Goal: Task Accomplishment & Management: Use online tool/utility

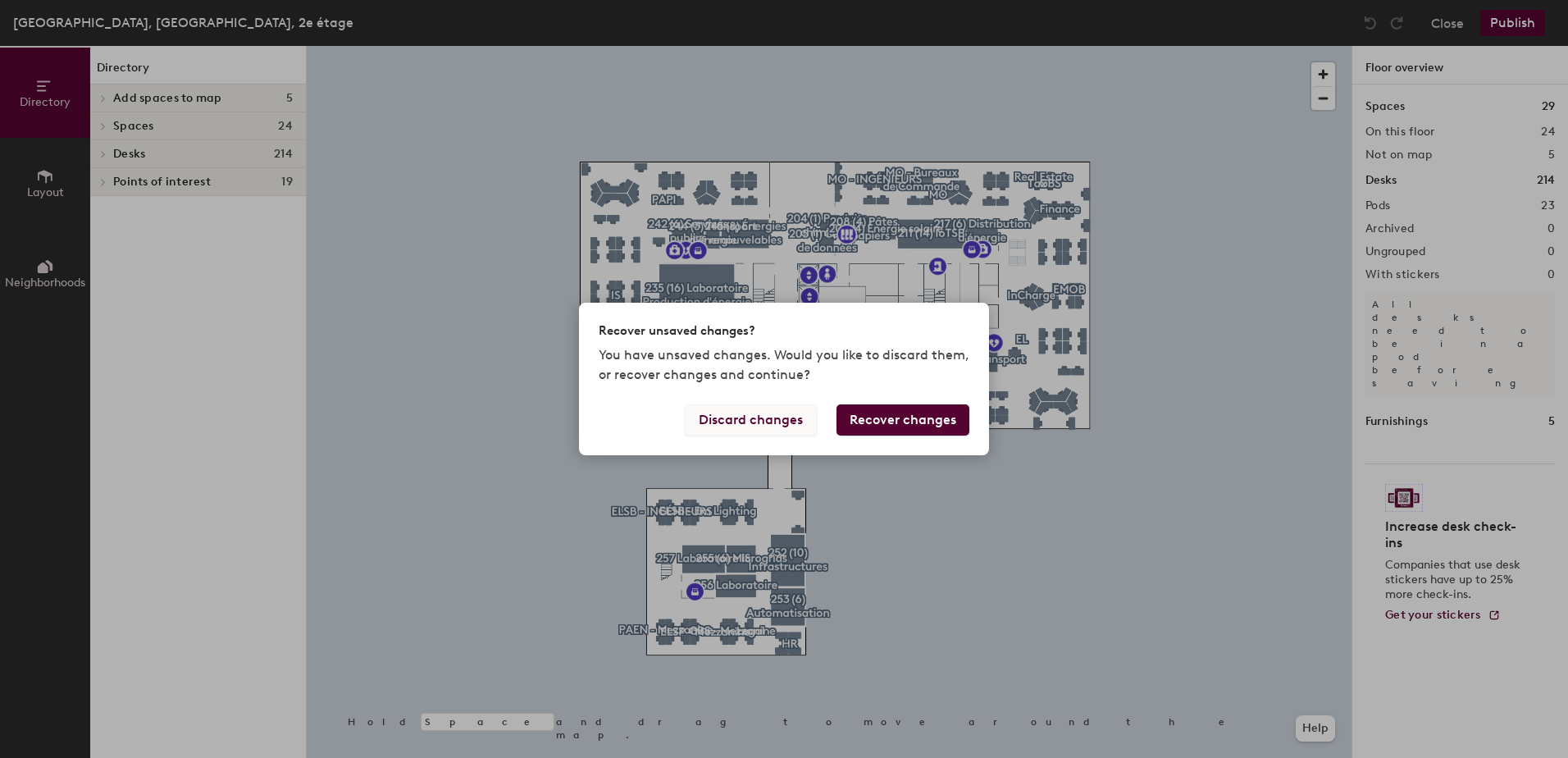
click at [792, 425] on button "Discard changes" at bounding box center [751, 420] width 132 height 31
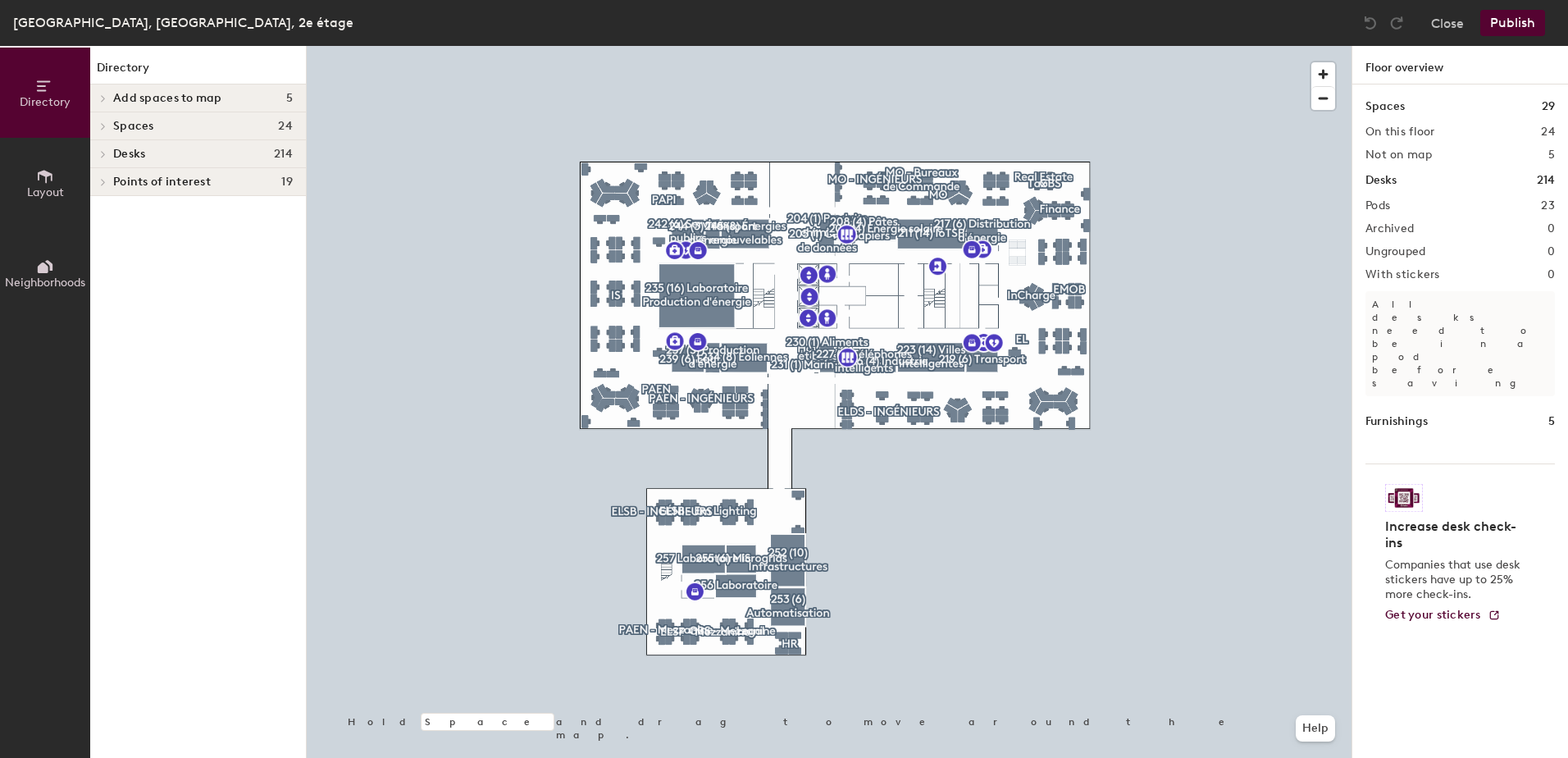
click at [992, 46] on div at bounding box center [829, 46] width 1045 height 0
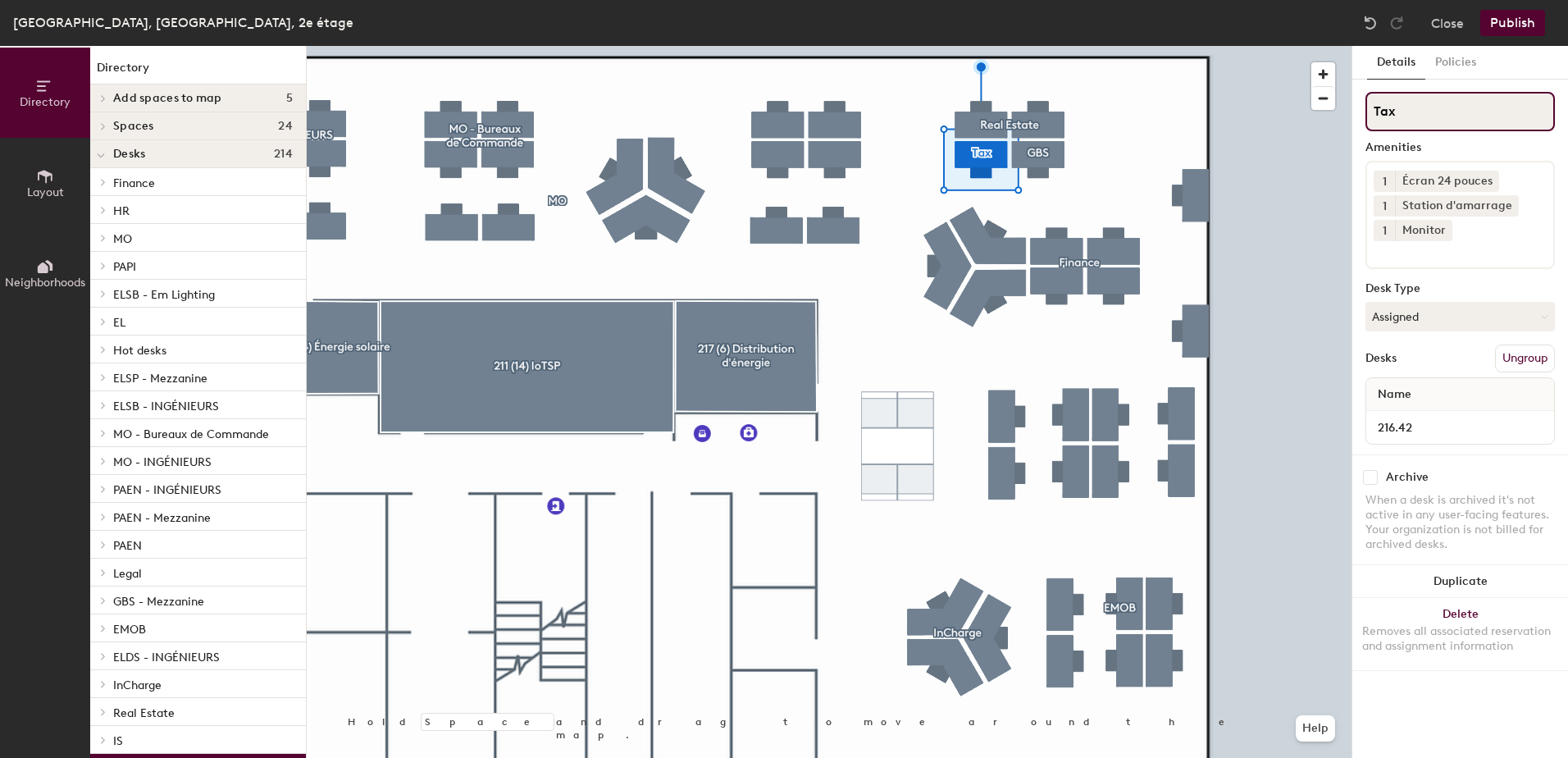
click at [1407, 119] on input "Tax" at bounding box center [1460, 112] width 189 height 40
click at [1349, 117] on div "Directory Layout Neighborhoods Directory Add spaces to map 5 Double Phone Booth…" at bounding box center [784, 402] width 1568 height 712
type input "GBS"
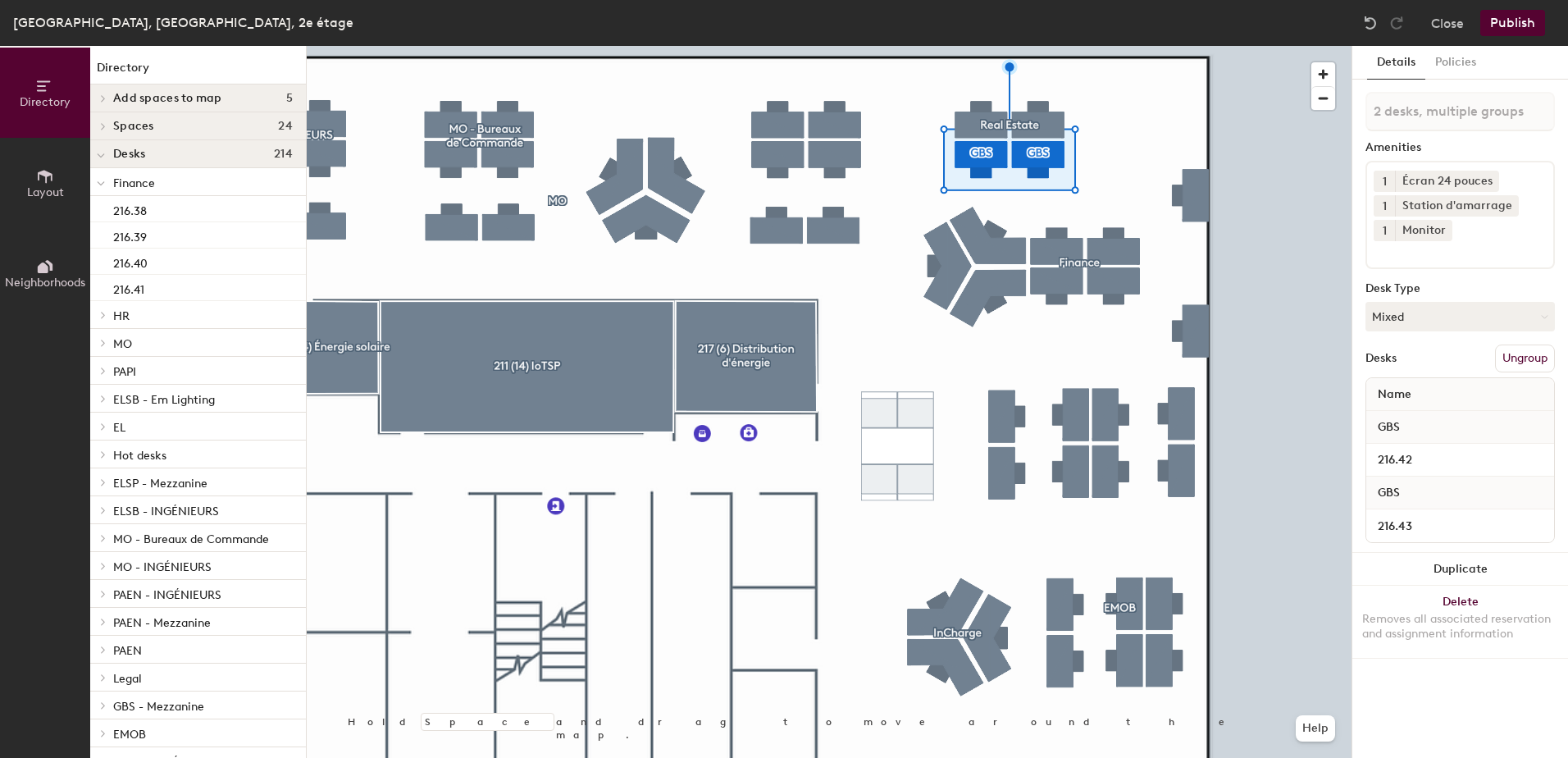
click at [1511, 352] on button "Ungroup" at bounding box center [1525, 358] width 60 height 28
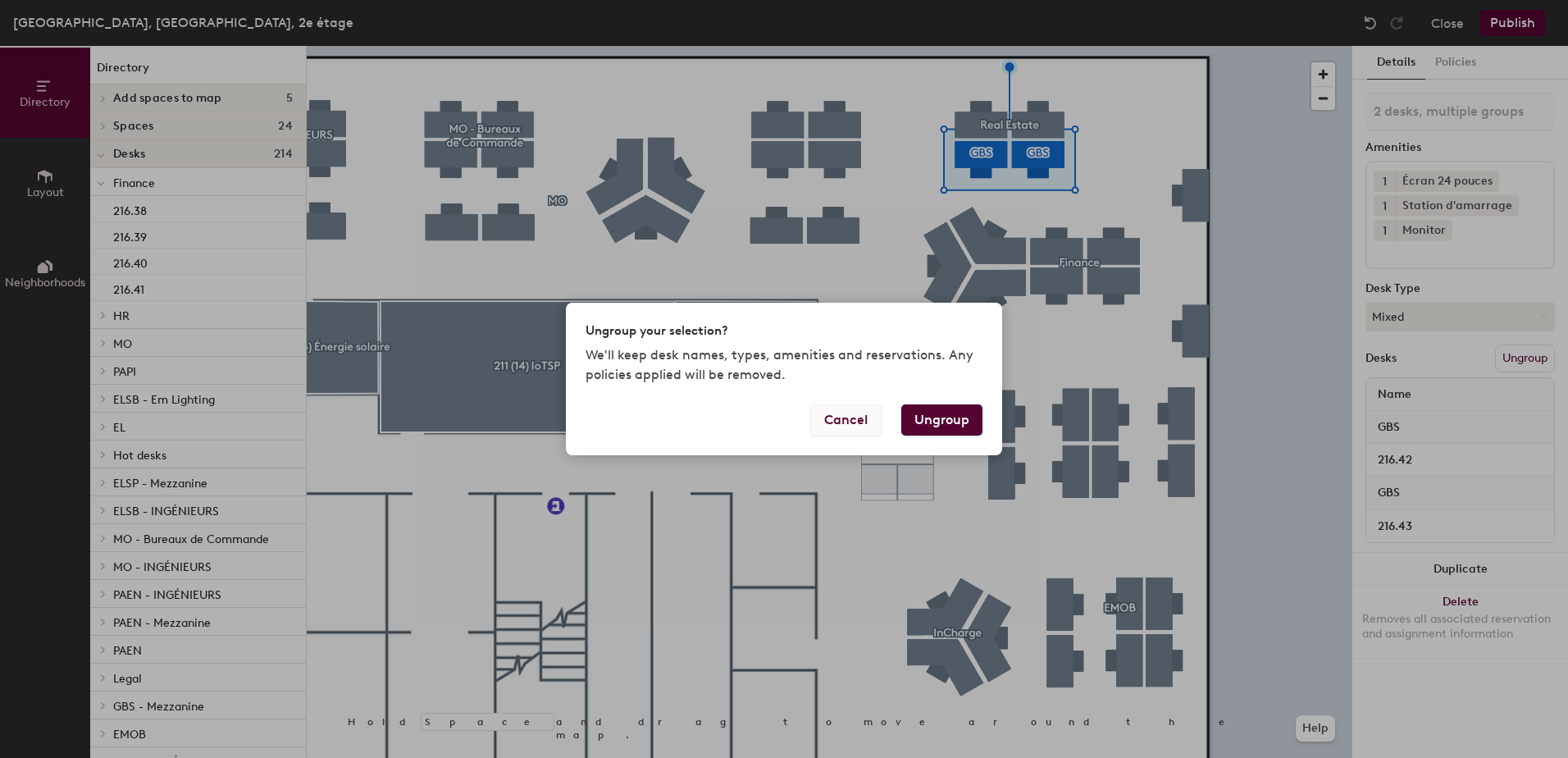
click at [845, 416] on button "Cancel" at bounding box center [846, 420] width 71 height 31
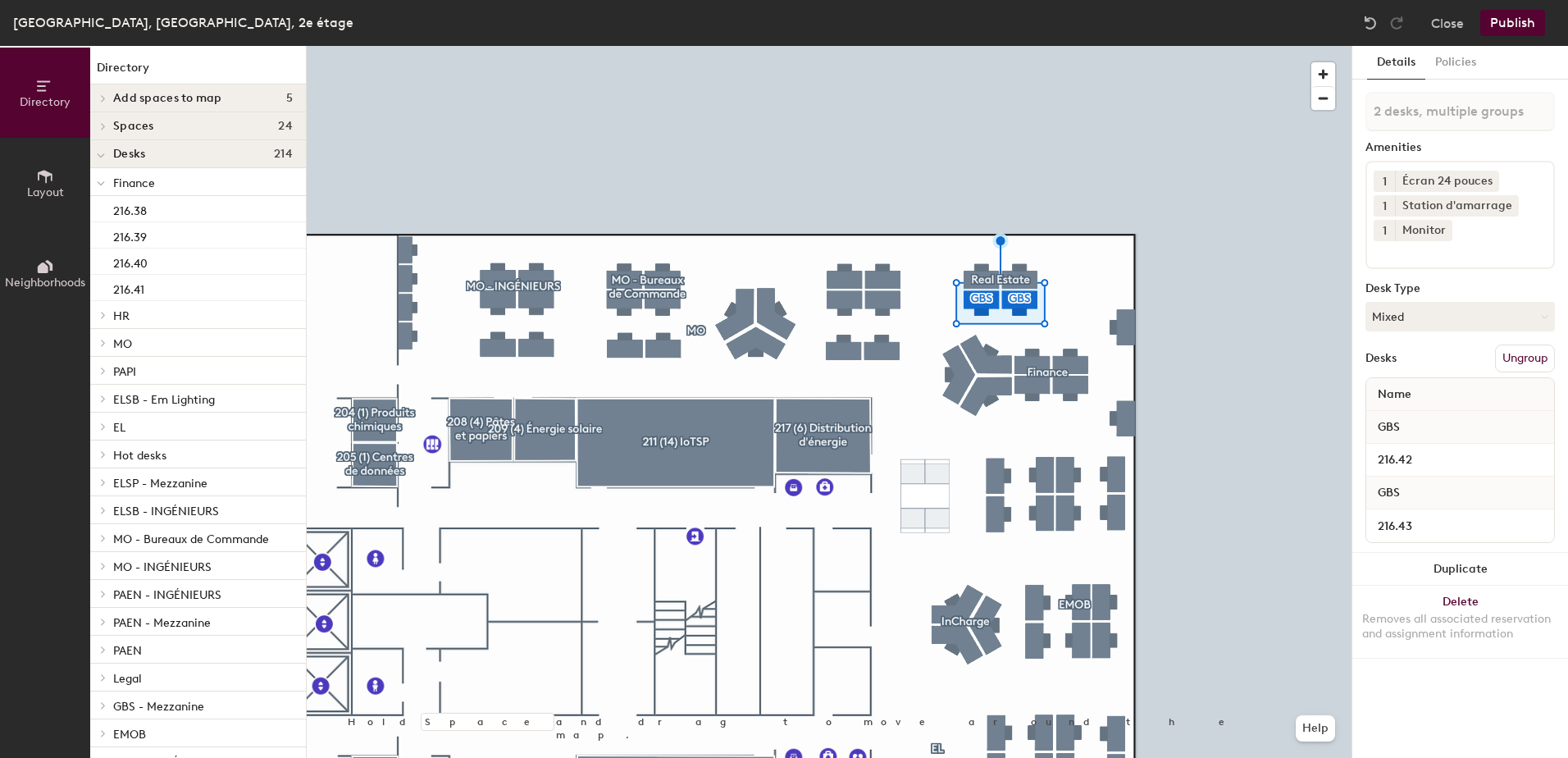
click at [1508, 364] on button "Ungroup" at bounding box center [1525, 358] width 60 height 28
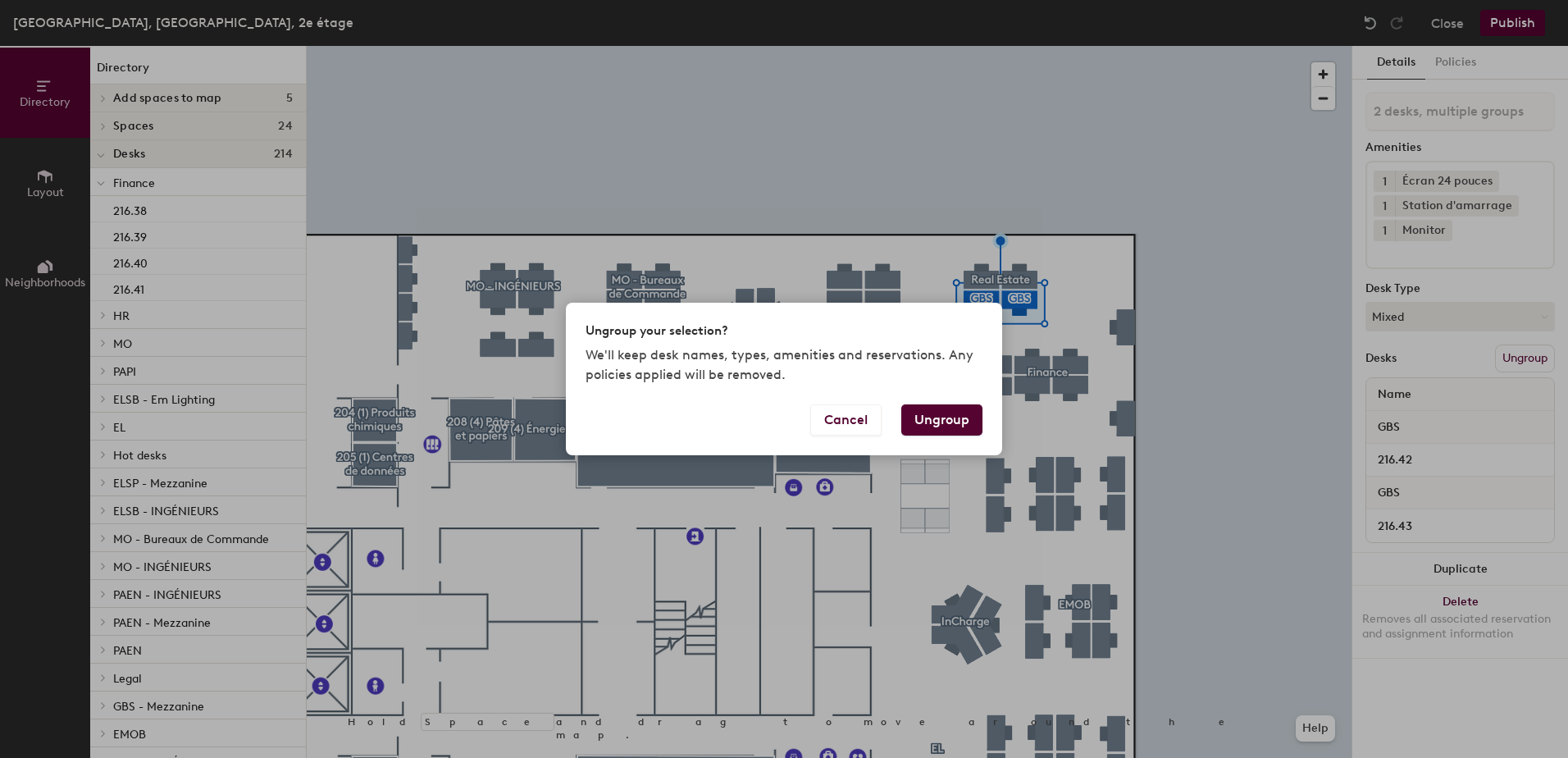
click at [902, 420] on button "Ungroup" at bounding box center [942, 420] width 81 height 31
type input "2 desks"
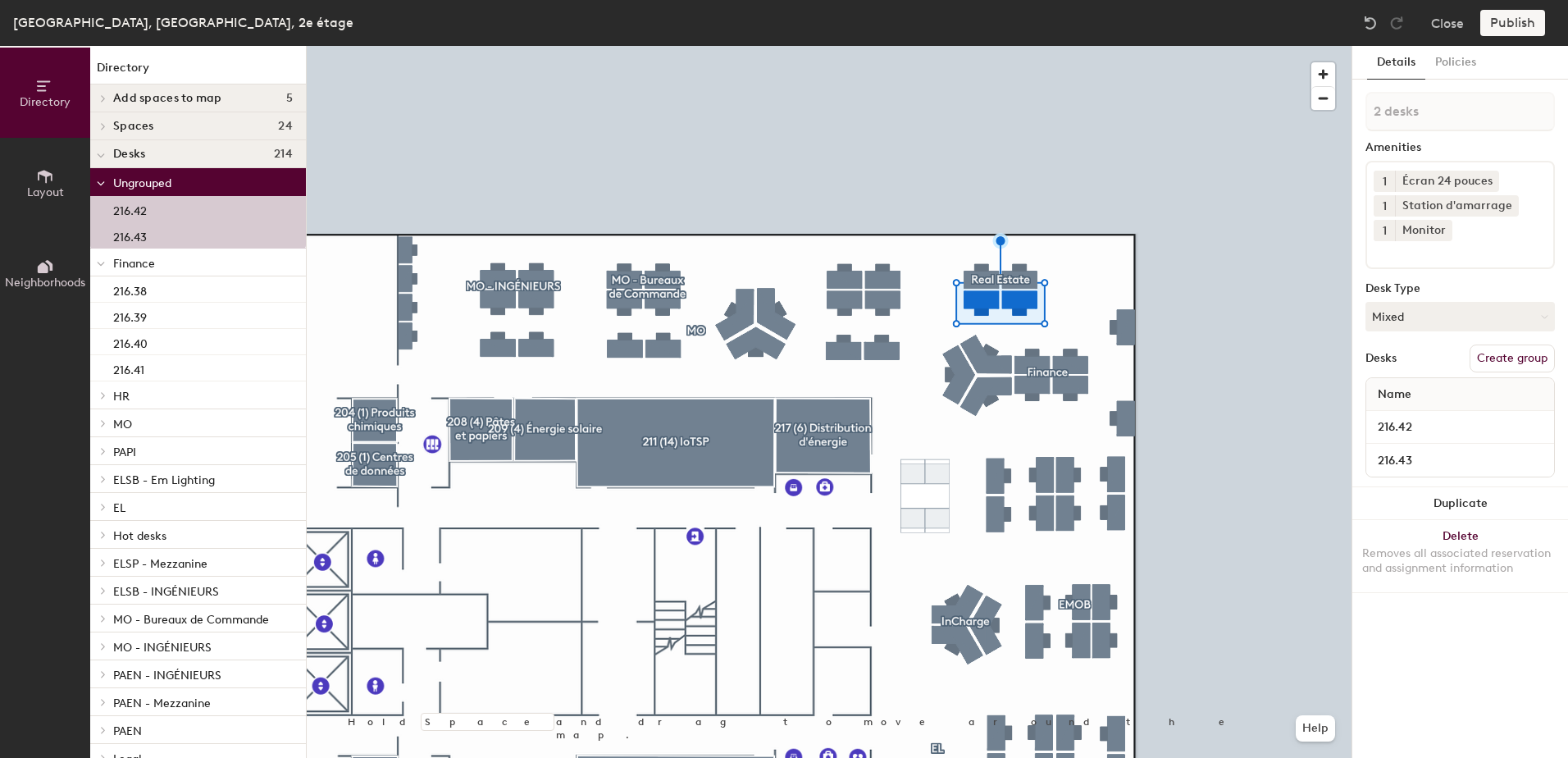
click at [1512, 353] on button "Create group" at bounding box center [1512, 358] width 85 height 28
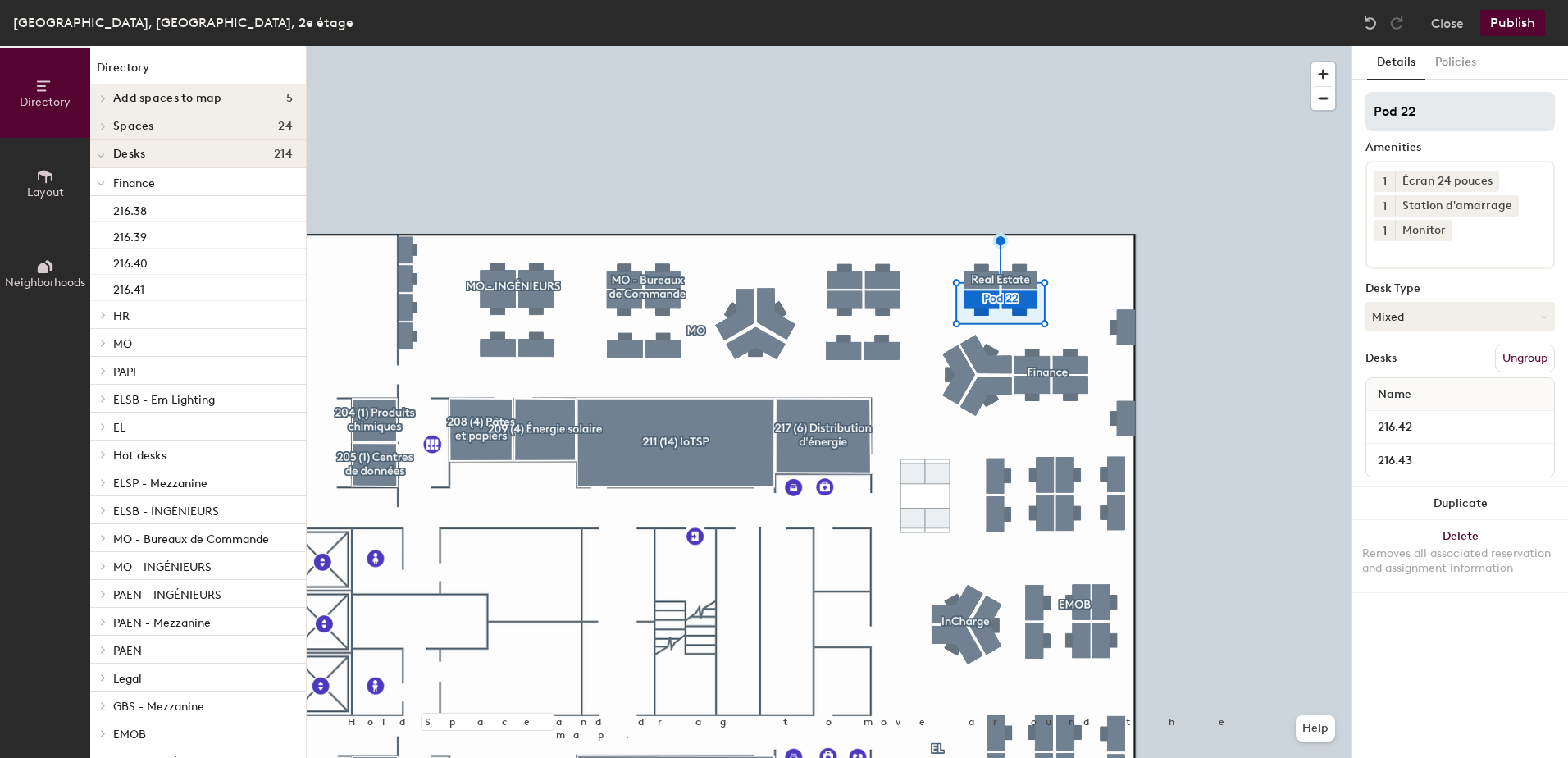
click at [1263, 126] on div "Directory Layout Neighborhoods Directory Add spaces to map 5 Double Phone Booth…" at bounding box center [784, 402] width 1568 height 712
type input "GBS"
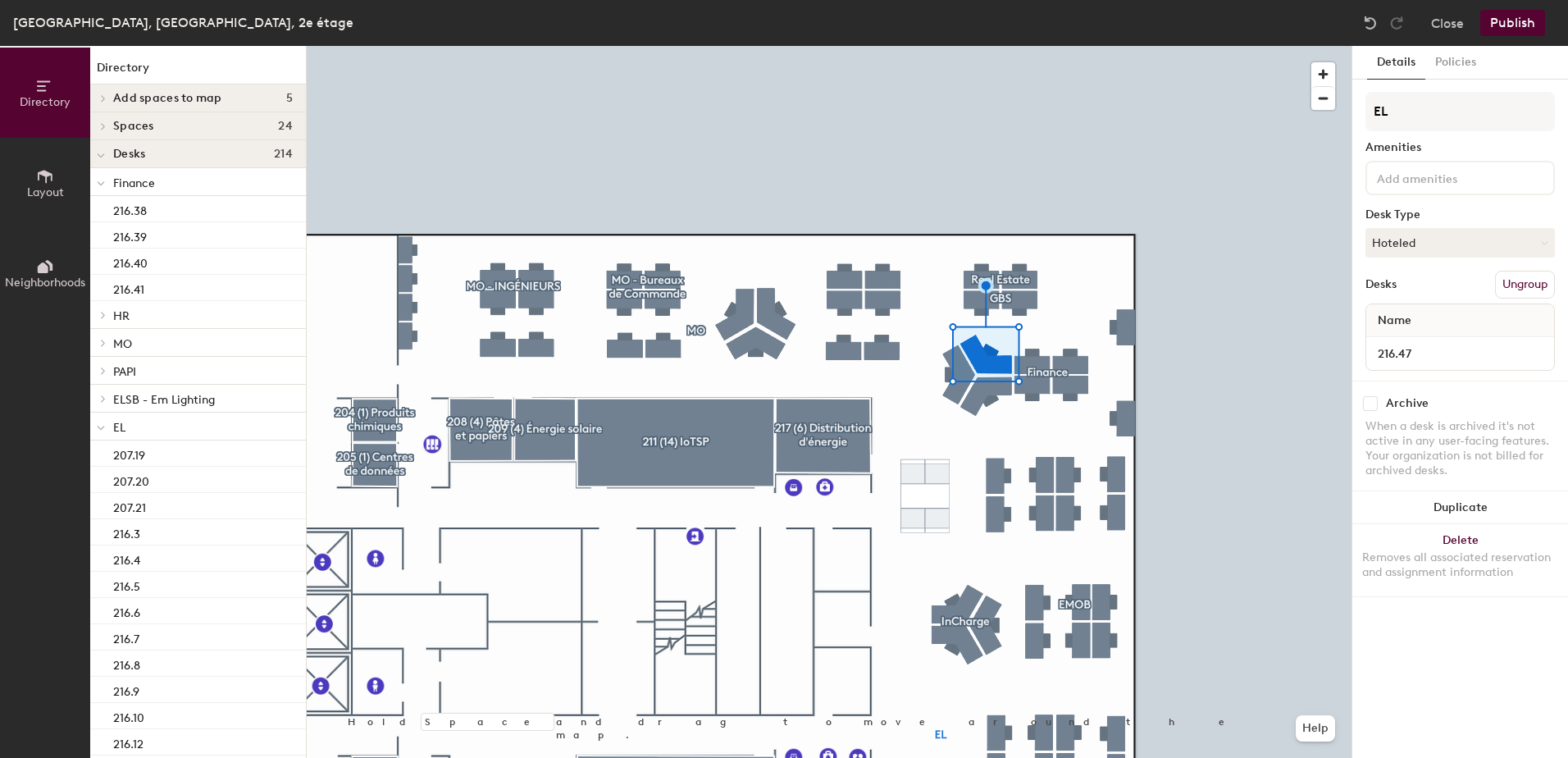
click at [885, 46] on div at bounding box center [829, 46] width 1045 height 0
click at [1525, 287] on button "Ungroup" at bounding box center [1525, 285] width 60 height 28
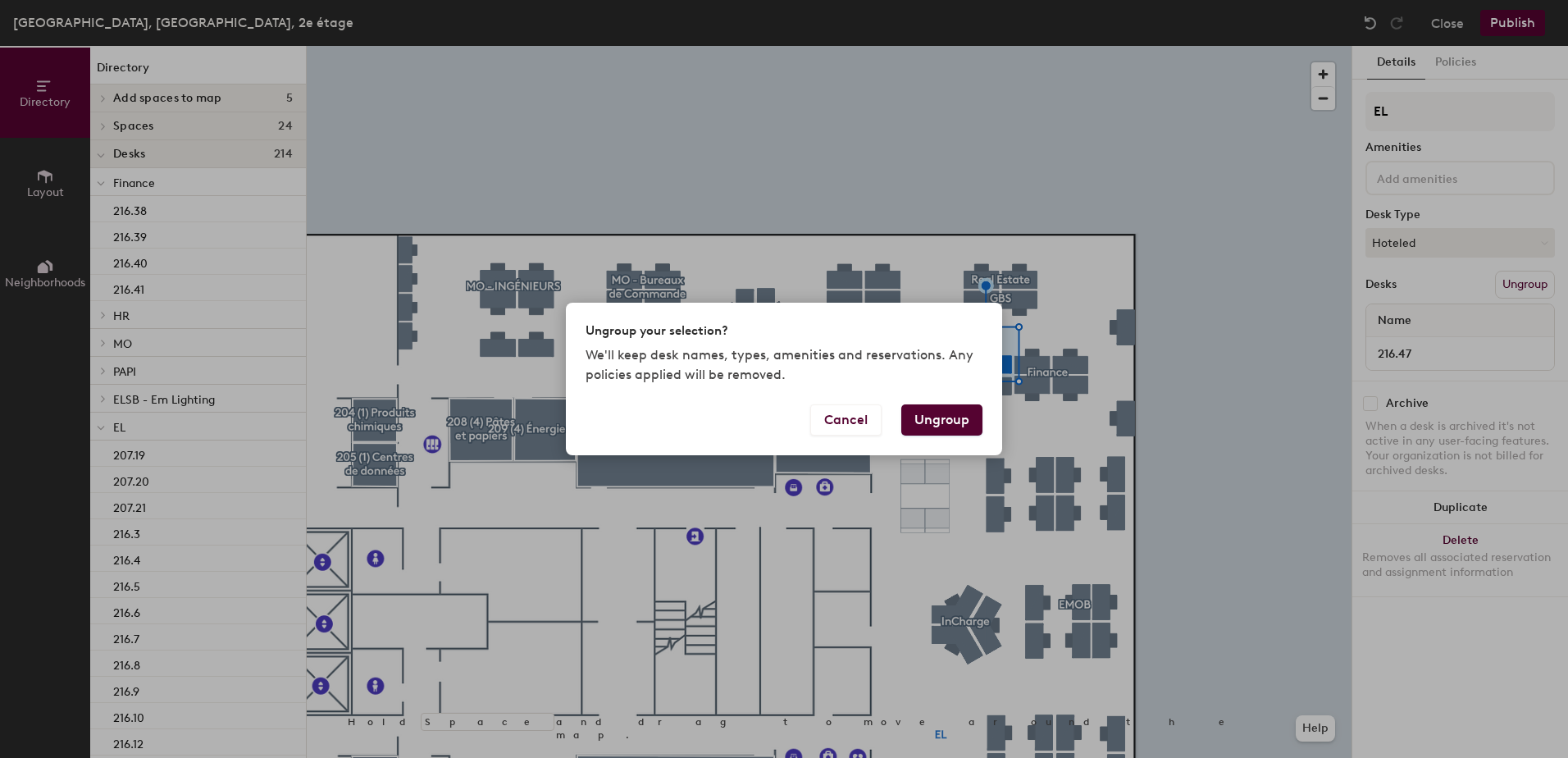
click at [923, 416] on button "Ungroup" at bounding box center [942, 420] width 81 height 31
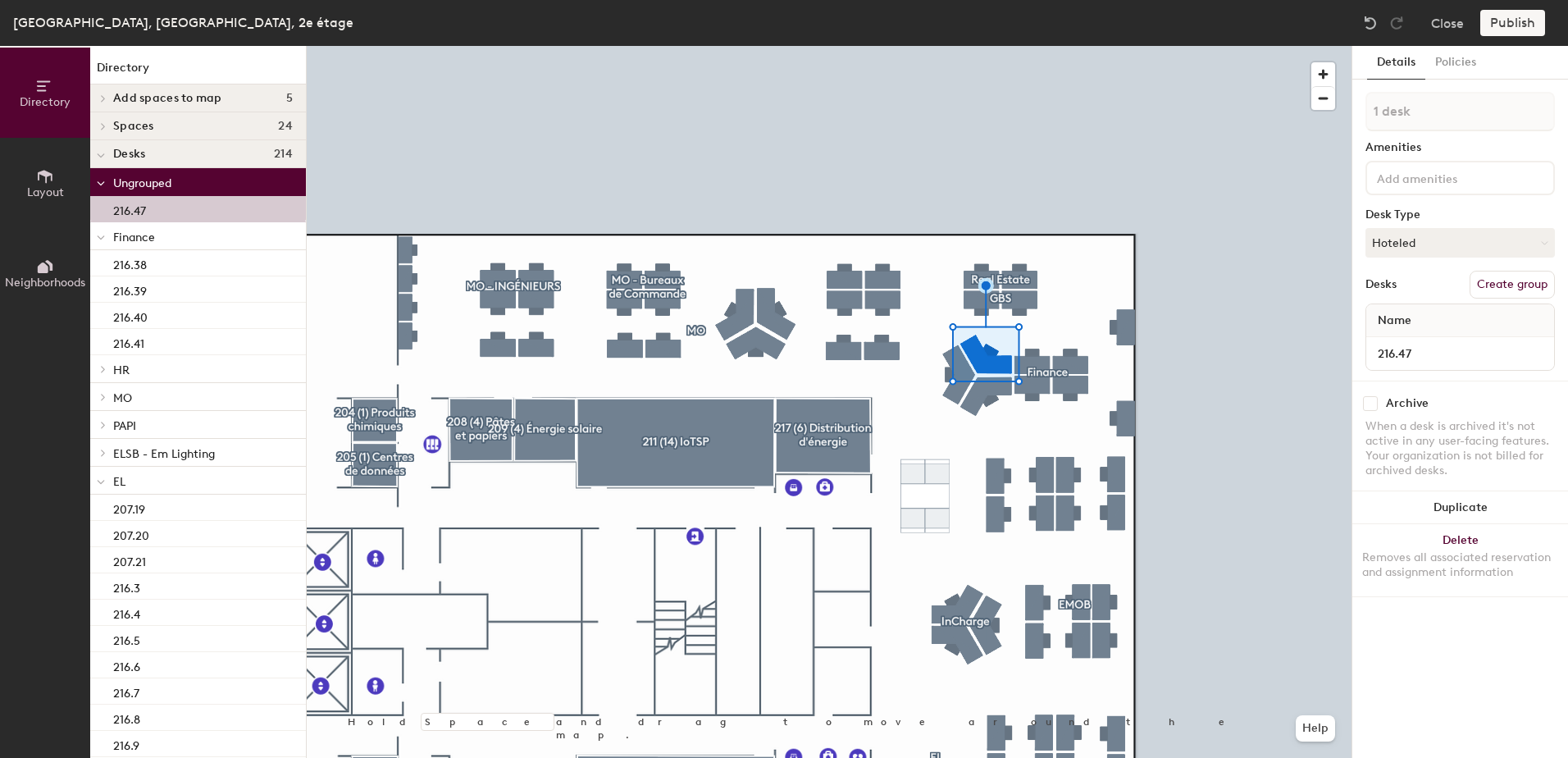
click at [1510, 281] on button "Create group" at bounding box center [1512, 285] width 85 height 28
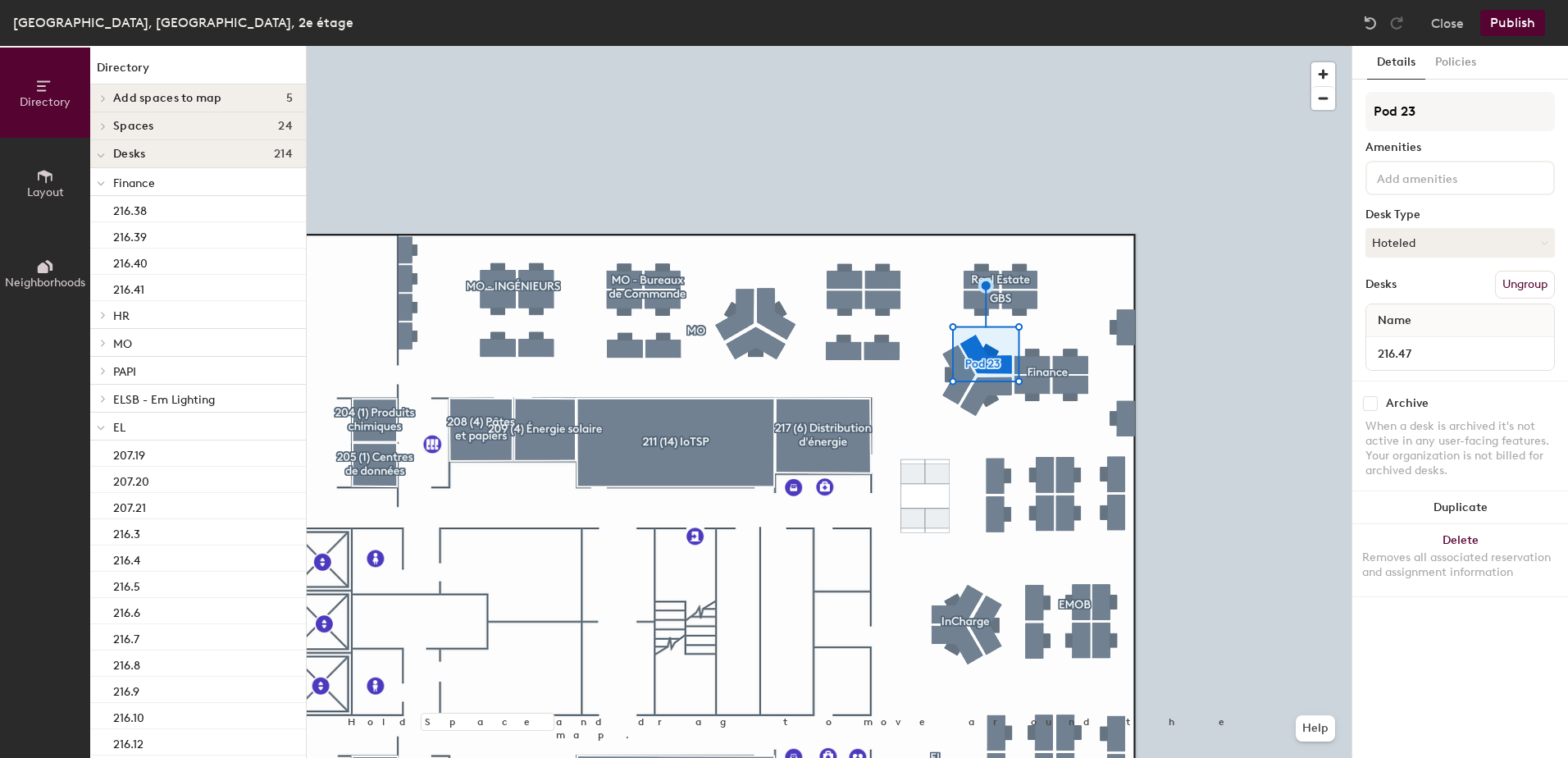
click at [1237, 133] on div "Directory Layout Neighborhoods Directory Add spaces to map 5 Double Phone Booth…" at bounding box center [784, 402] width 1568 height 712
type input "Tax"
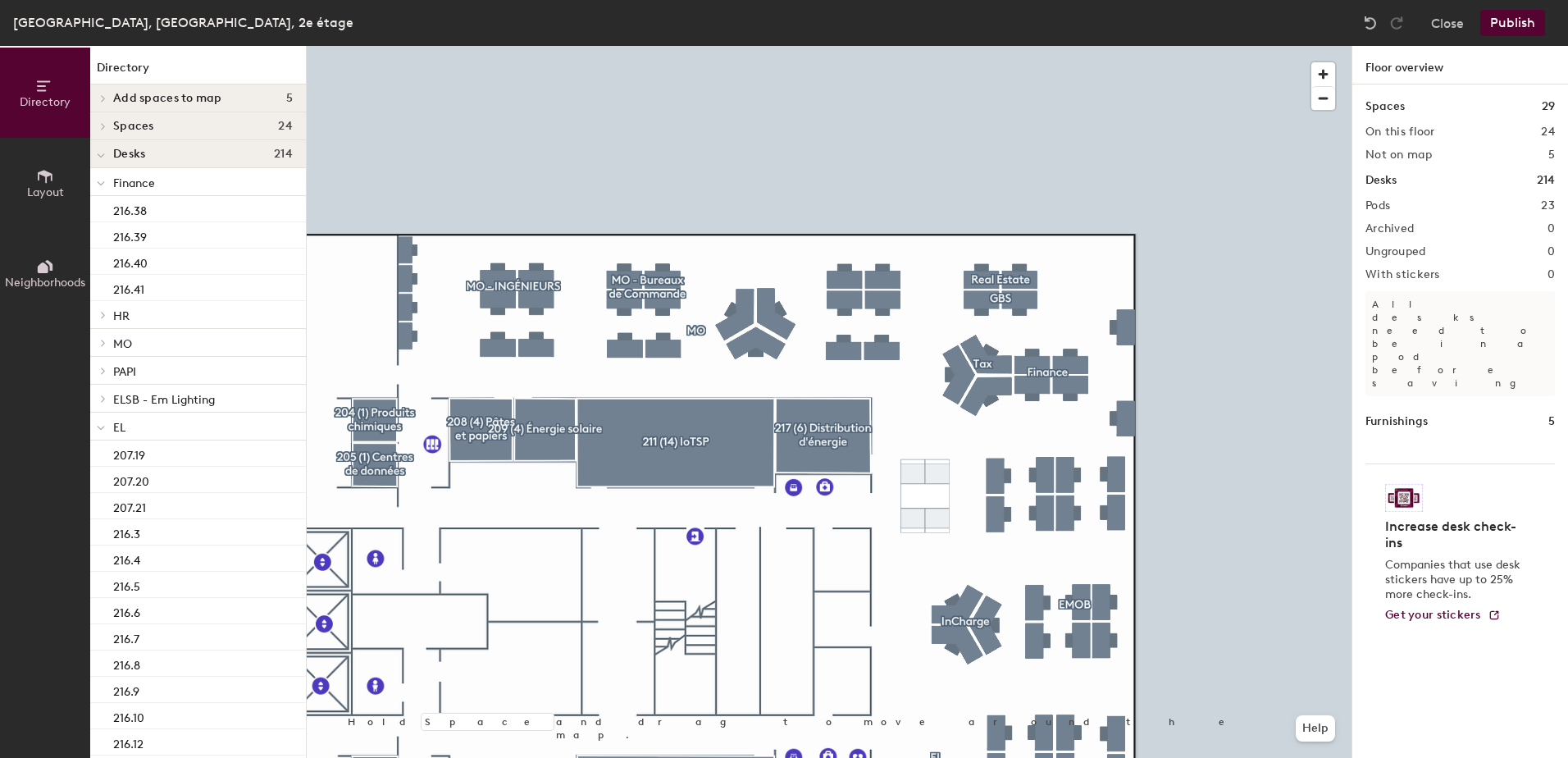
click at [1498, 31] on button "Publish" at bounding box center [1512, 23] width 64 height 26
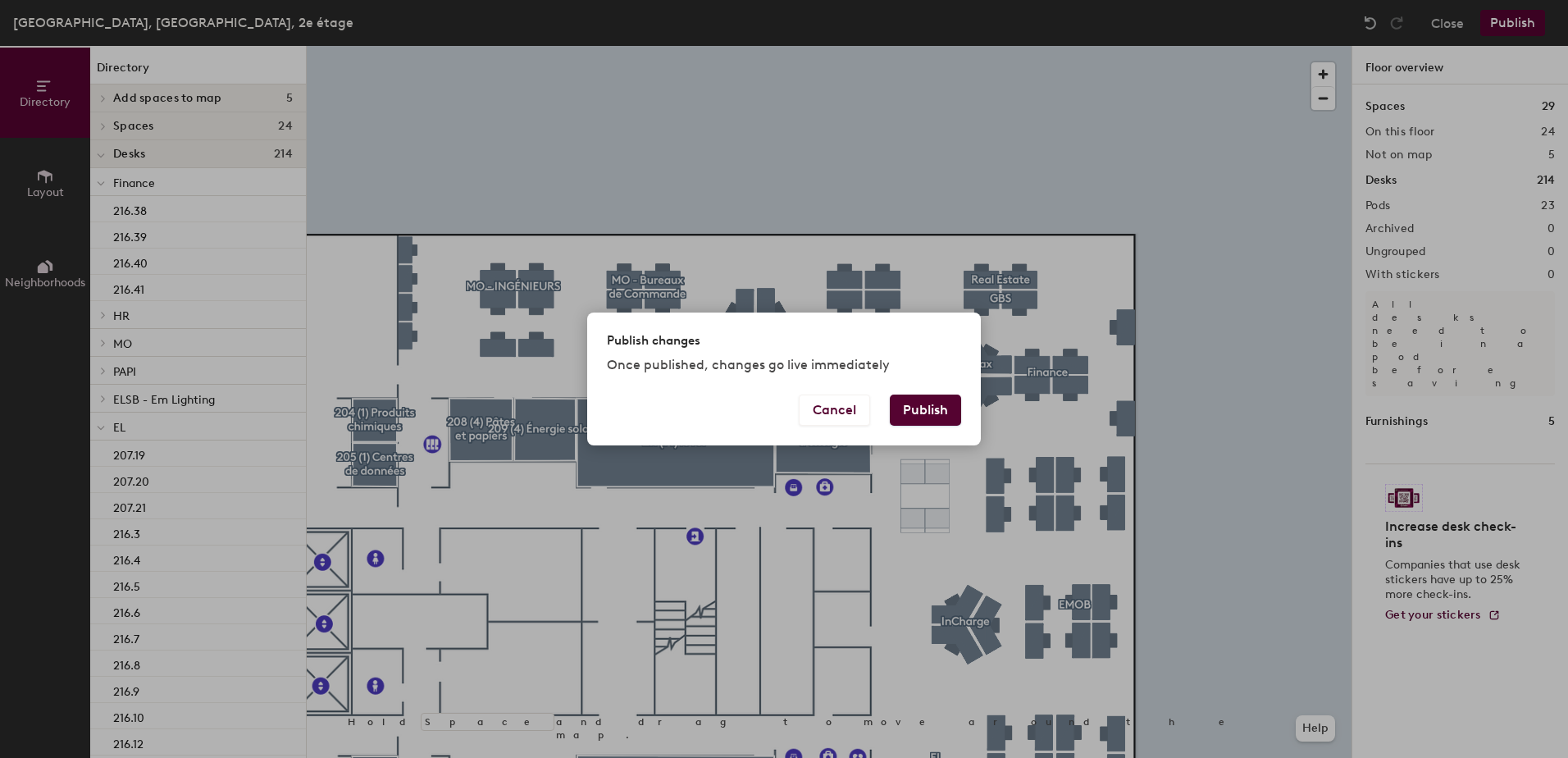
click at [916, 398] on button "Publish" at bounding box center [925, 410] width 71 height 31
